Goal: Download file/media

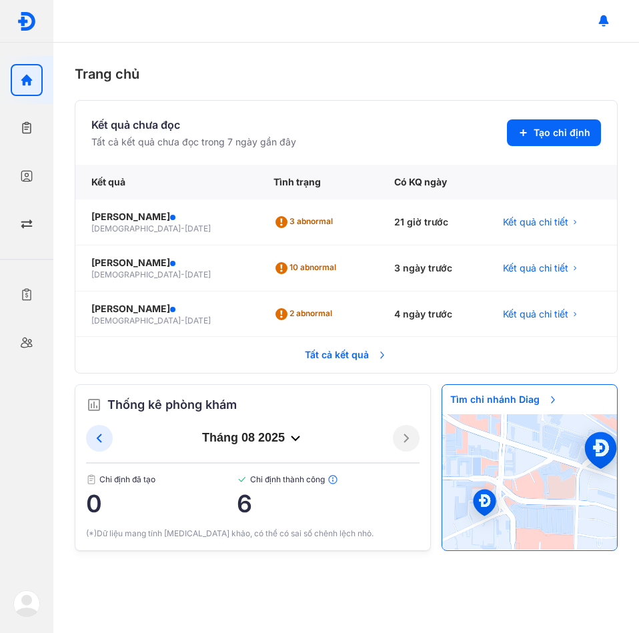
click at [339, 351] on span "Tất cả kết quả" at bounding box center [346, 354] width 99 height 29
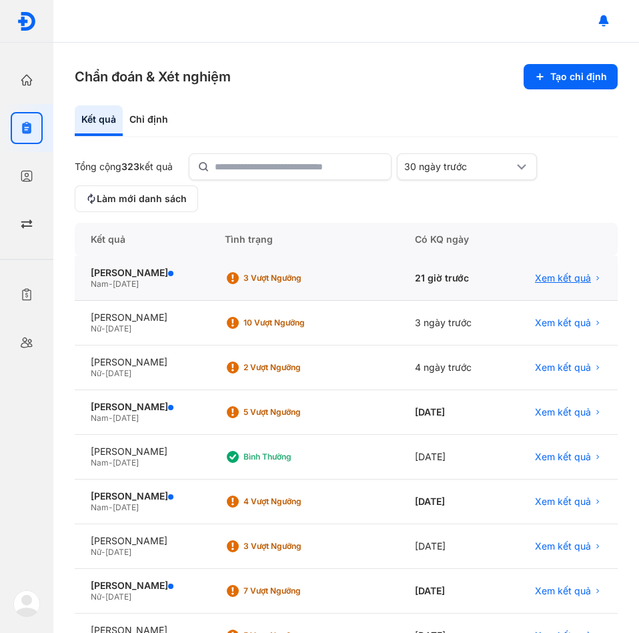
click at [541, 281] on span "Xem kết quả" at bounding box center [563, 278] width 56 height 12
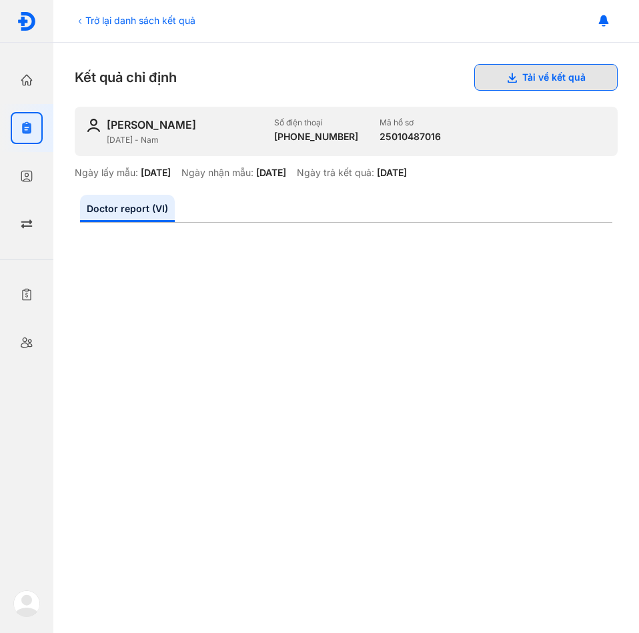
click at [553, 75] on button "Tải về kết quả" at bounding box center [545, 77] width 143 height 27
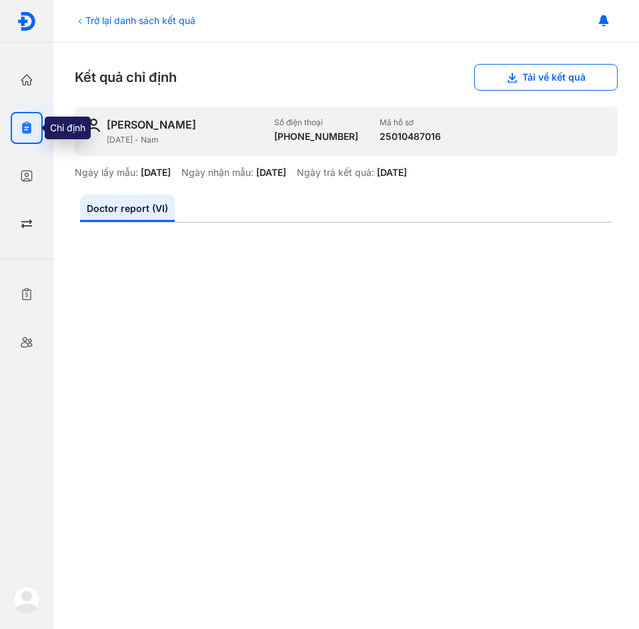
click at [17, 127] on div at bounding box center [27, 128] width 32 height 32
